Goal: Information Seeking & Learning: Check status

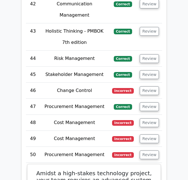
scroll to position [2275, 0]
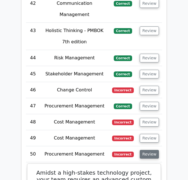
click at [150, 150] on button "Review" at bounding box center [149, 154] width 19 height 9
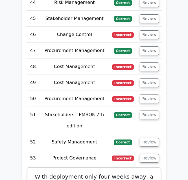
scroll to position [2331, 0]
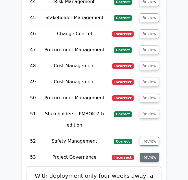
click at [151, 153] on button "Review" at bounding box center [149, 157] width 19 height 9
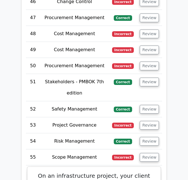
scroll to position [2365, 0]
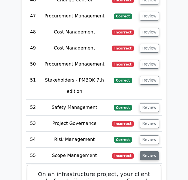
click at [145, 152] on button "Review" at bounding box center [149, 156] width 19 height 9
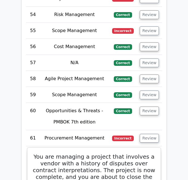
scroll to position [2492, 0]
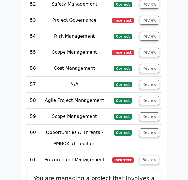
scroll to position [2470, 0]
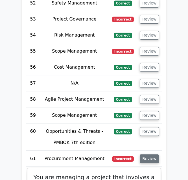
click at [149, 155] on button "Review" at bounding box center [149, 159] width 19 height 9
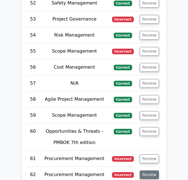
click at [147, 171] on button "Review" at bounding box center [149, 175] width 19 height 9
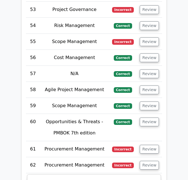
scroll to position [2481, 0]
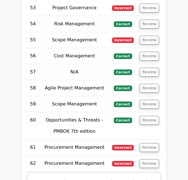
click at [154, 156] on td "Review" at bounding box center [149, 164] width 25 height 16
click at [153, 160] on button "Review" at bounding box center [149, 164] width 19 height 9
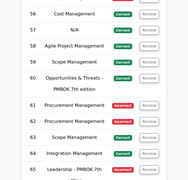
scroll to position [2526, 0]
